Goal: Task Accomplishment & Management: Use online tool/utility

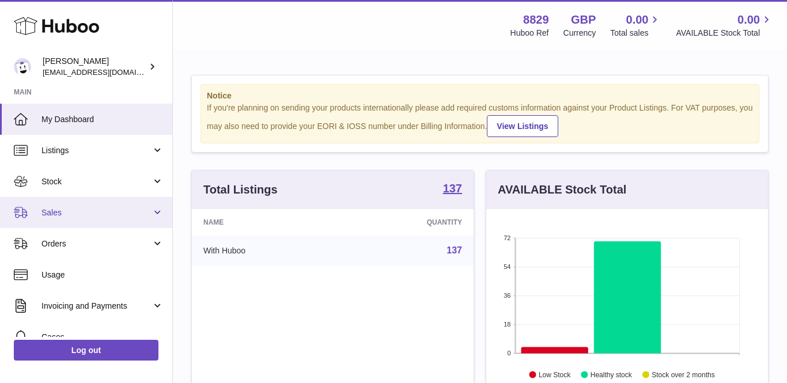
click at [65, 216] on span "Sales" at bounding box center [96, 212] width 110 height 11
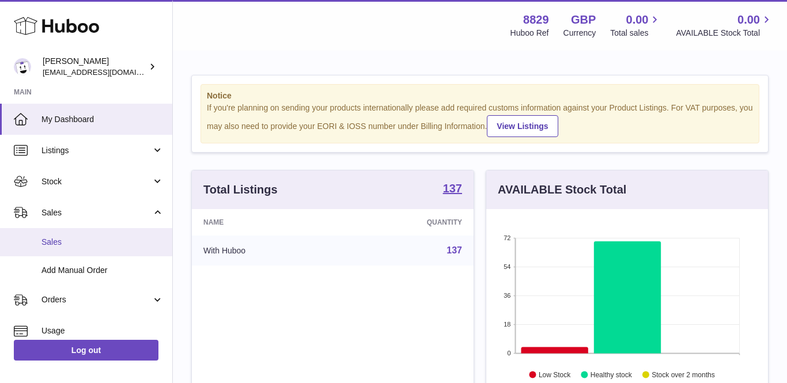
click at [65, 241] on span "Sales" at bounding box center [102, 242] width 122 height 11
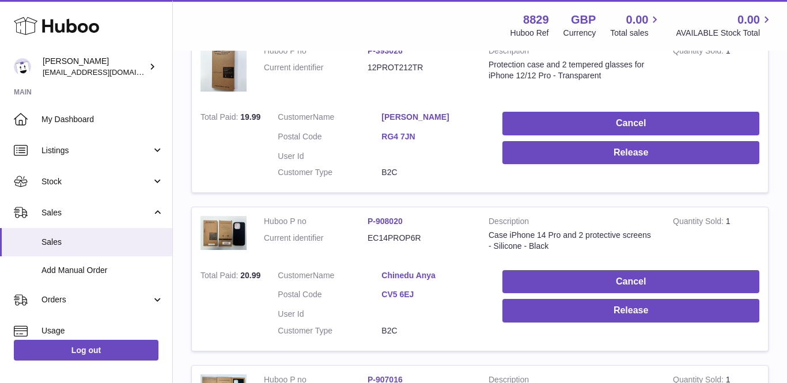
scroll to position [242, 0]
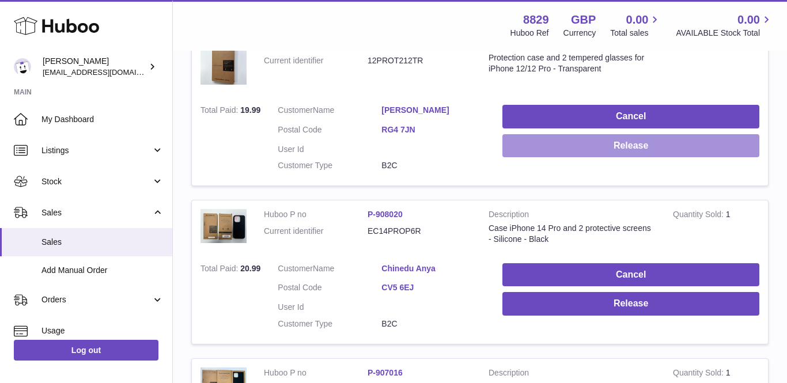
click at [650, 138] on button "Release" at bounding box center [630, 146] width 257 height 24
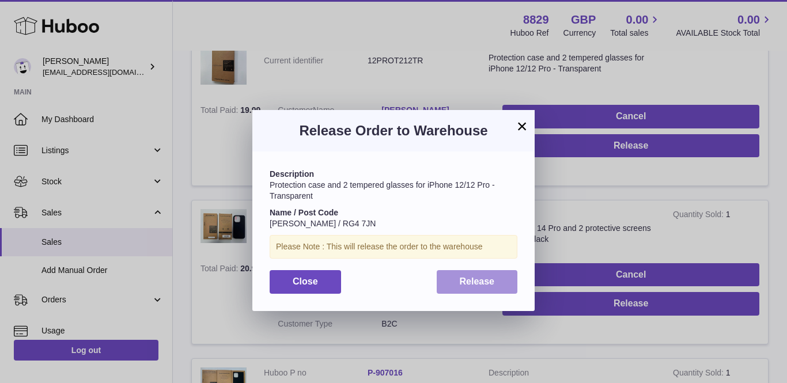
click at [462, 286] on button "Release" at bounding box center [477, 282] width 81 height 24
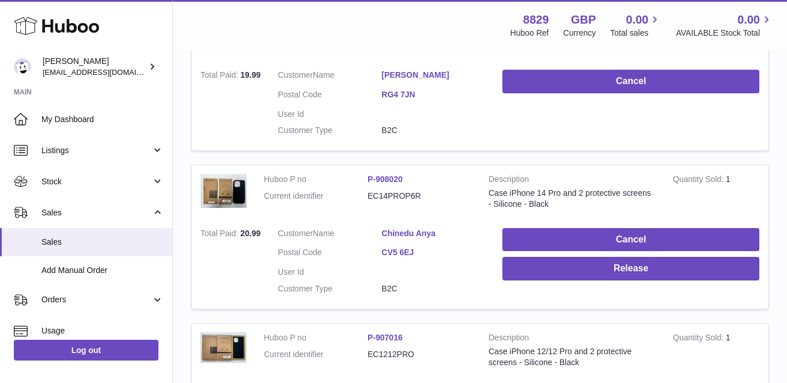
scroll to position [273, 0]
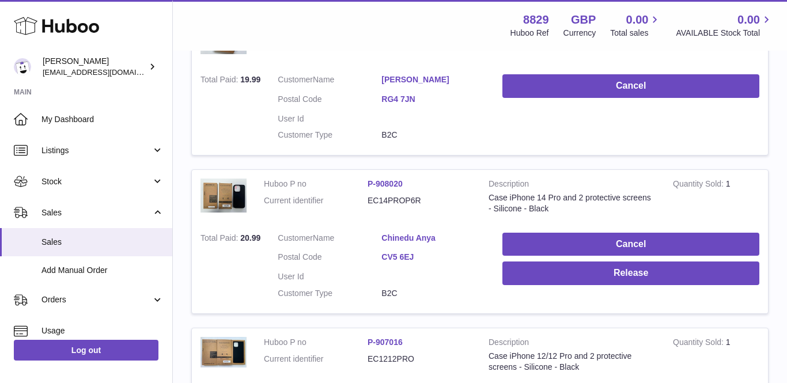
click at [426, 237] on link "Chinedu Anya" at bounding box center [433, 238] width 104 height 11
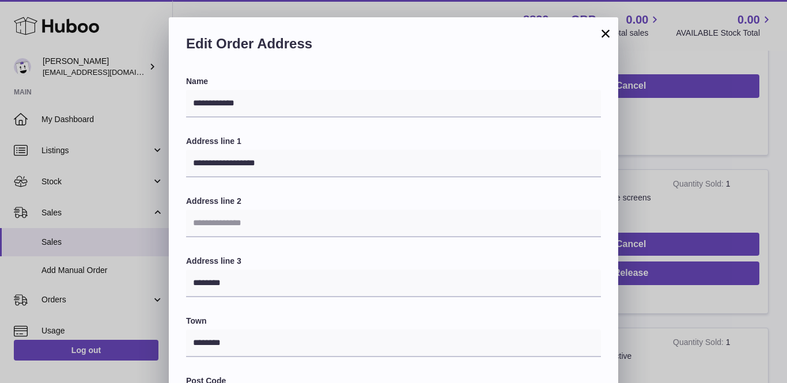
click at [605, 36] on button "×" at bounding box center [606, 34] width 14 height 14
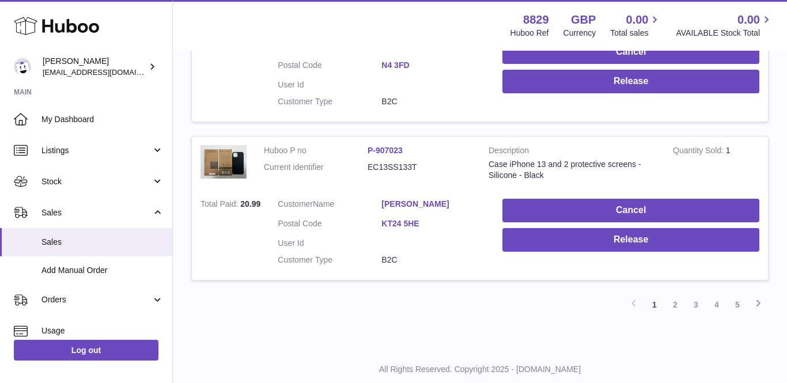
scroll to position [1633, 0]
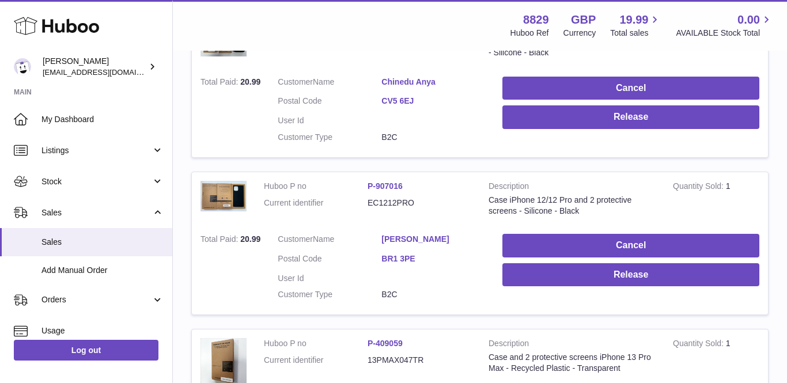
scroll to position [811, 0]
